Goal: Find specific page/section: Find specific page/section

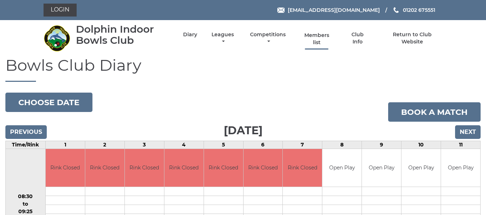
click at [312, 40] on link "Members list" at bounding box center [316, 39] width 33 height 14
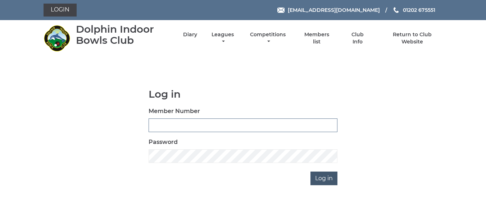
type input "2644"
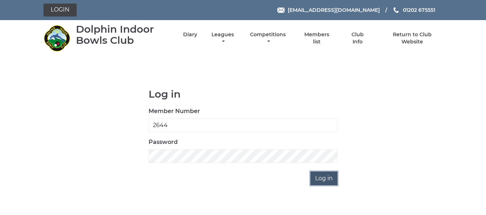
click at [326, 180] on input "Log in" at bounding box center [323, 179] width 27 height 14
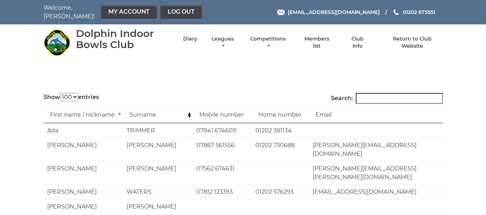
select select "100"
click at [368, 93] on input "Search:" at bounding box center [399, 98] width 87 height 11
type input "c"
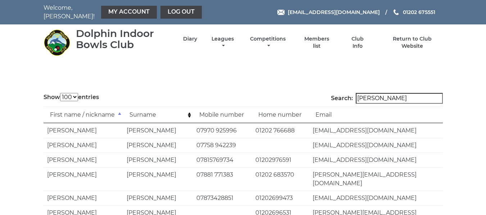
type input "david sh"
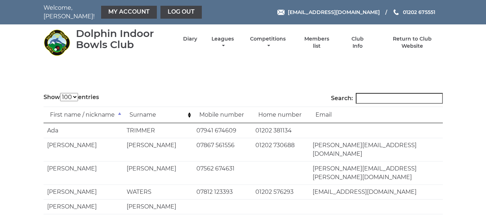
select select "100"
